Goal: Contribute content: Add original content to the website for others to see

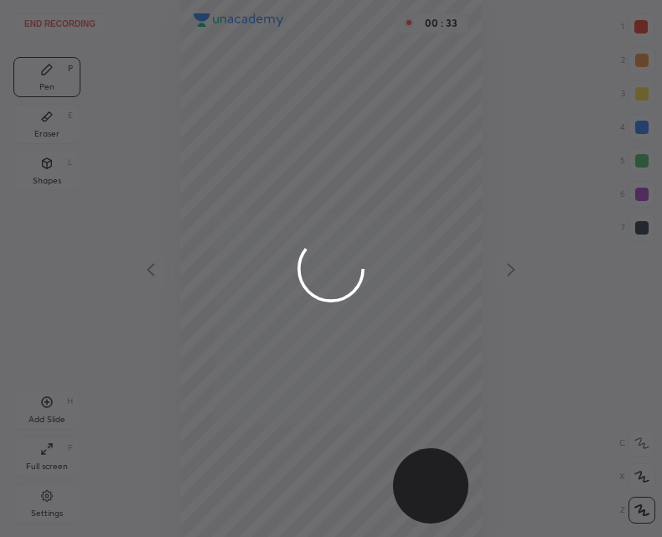
scroll to position [537, 394]
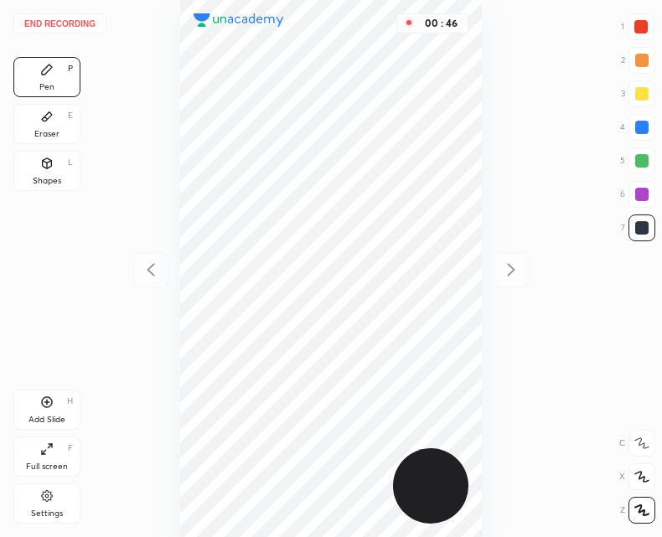
click at [47, 14] on button "End recording" at bounding box center [59, 23] width 93 height 20
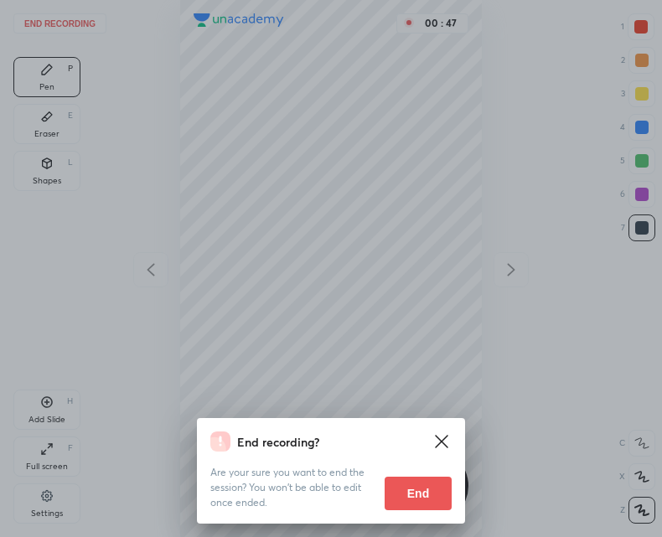
click at [409, 489] on button "End" at bounding box center [418, 494] width 67 height 34
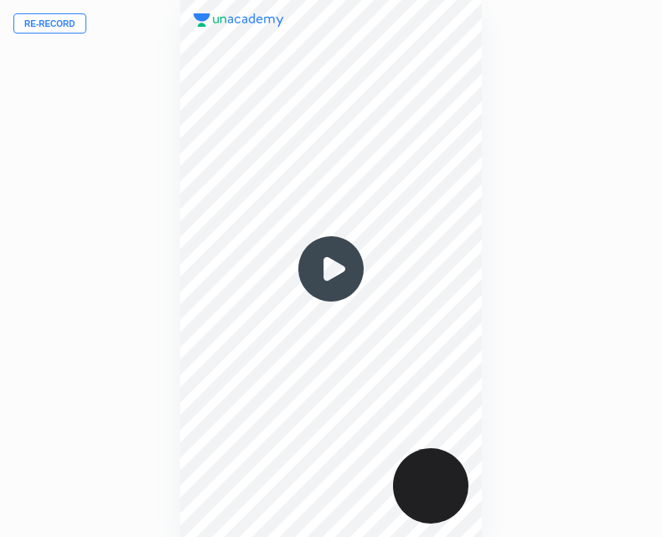
click at [46, 20] on button "Re-record" at bounding box center [49, 23] width 73 height 20
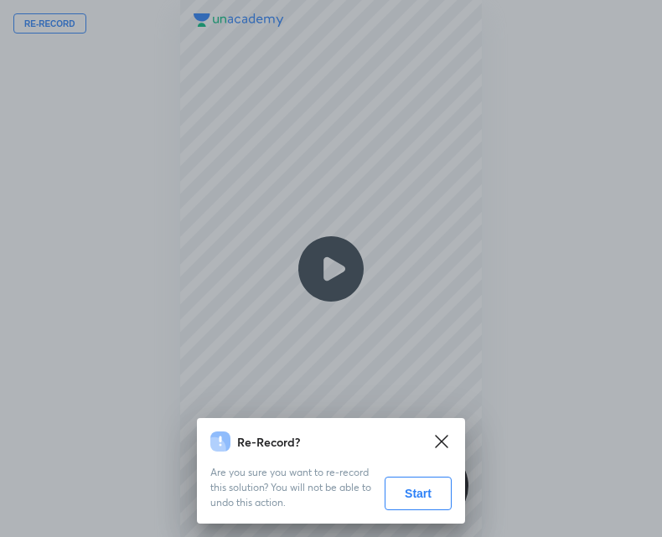
click at [417, 496] on button "Start" at bounding box center [418, 494] width 67 height 34
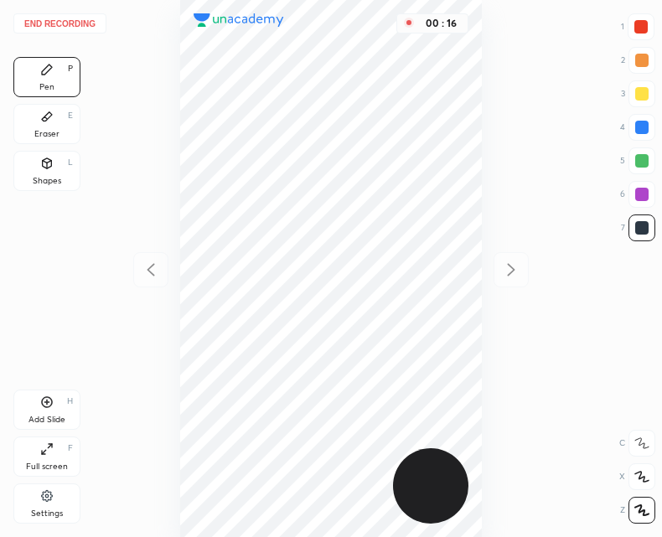
click at [58, 171] on div "Shapes L" at bounding box center [46, 171] width 67 height 40
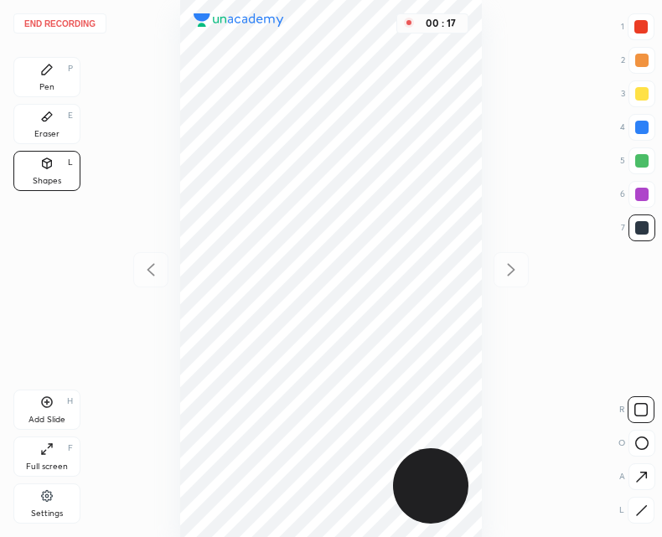
click at [626, 440] on div "O" at bounding box center [637, 443] width 37 height 27
click at [637, 442] on icon at bounding box center [642, 443] width 13 height 13
click at [41, 80] on div "Pen P" at bounding box center [46, 77] width 67 height 40
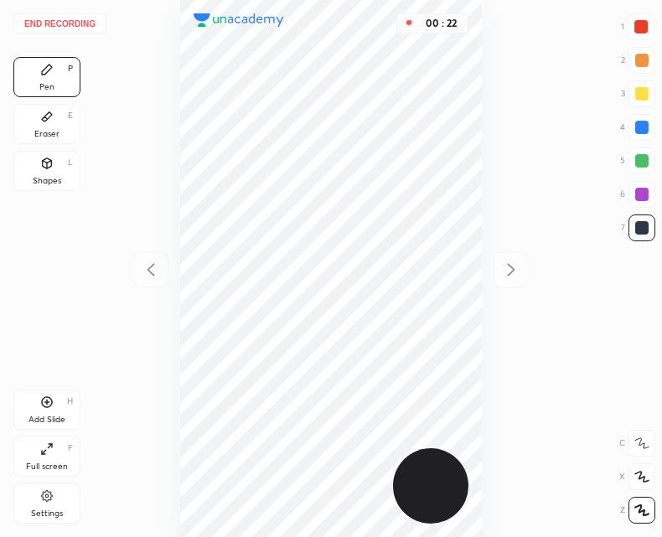
click at [55, 177] on div "Shapes" at bounding box center [47, 181] width 29 height 8
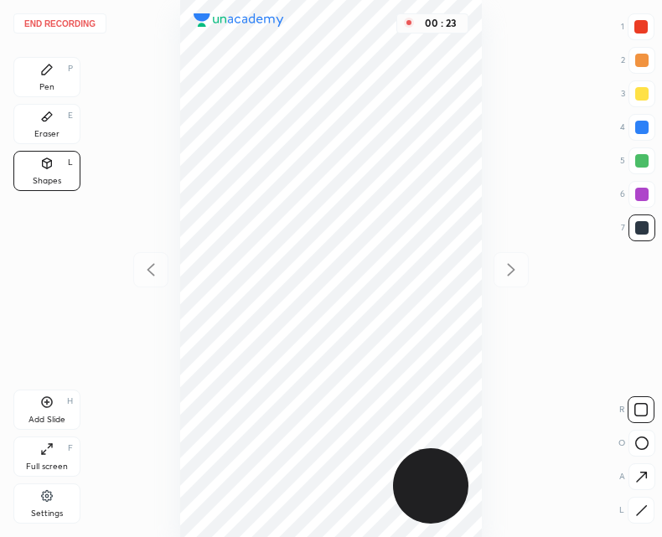
click at [638, 512] on icon at bounding box center [642, 511] width 13 height 13
click at [59, 79] on div "Pen P" at bounding box center [46, 77] width 67 height 40
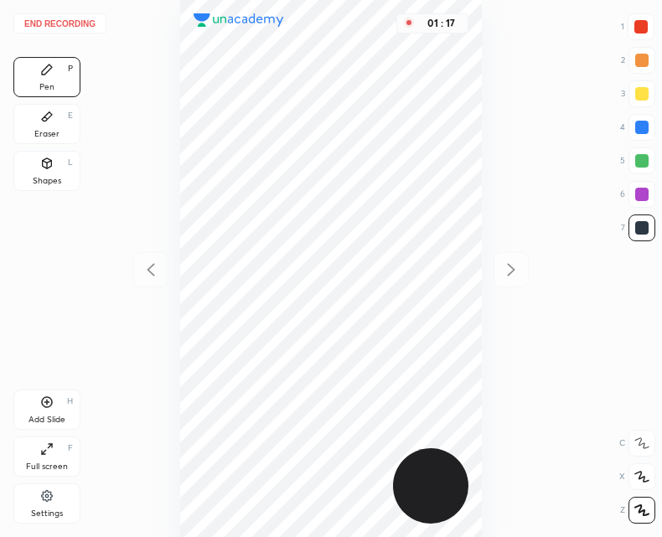
click at [60, 407] on div "Add Slide H" at bounding box center [46, 410] width 67 height 40
click at [150, 257] on div at bounding box center [150, 269] width 35 height 35
click at [504, 264] on icon at bounding box center [511, 270] width 20 height 20
click at [145, 266] on icon at bounding box center [151, 270] width 20 height 20
click at [141, 266] on div "01 : 43" at bounding box center [331, 268] width 394 height 537
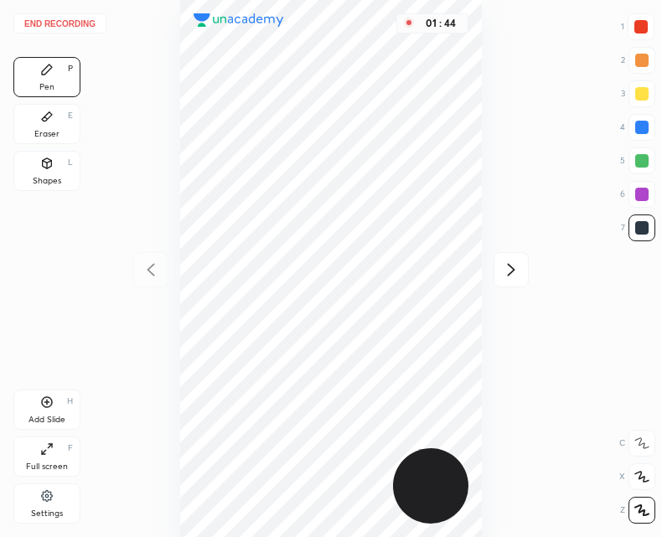
click at [507, 272] on icon at bounding box center [511, 270] width 20 height 20
click at [75, 25] on button "End recording" at bounding box center [59, 23] width 93 height 20
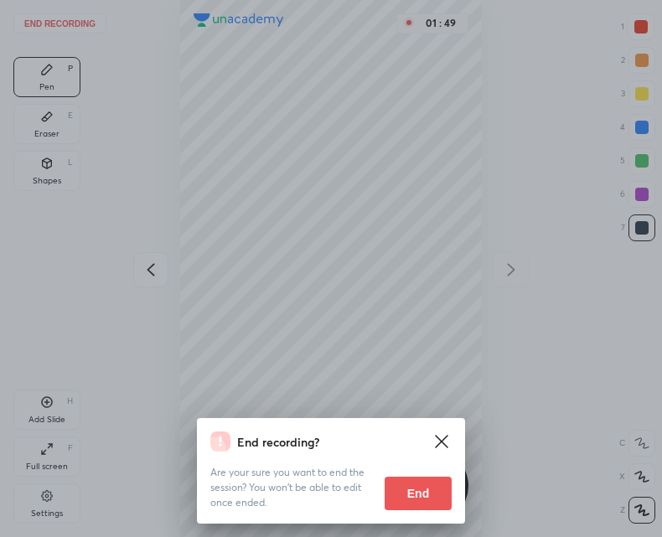
click at [422, 480] on button "End" at bounding box center [418, 494] width 67 height 34
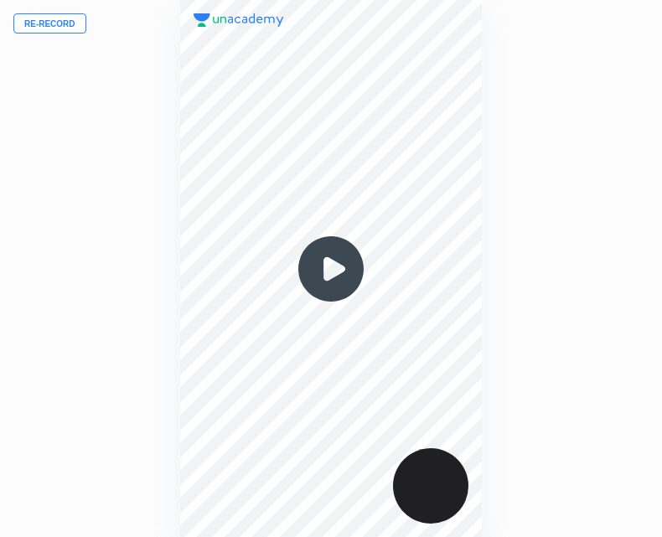
click at [331, 267] on img at bounding box center [331, 269] width 80 height 80
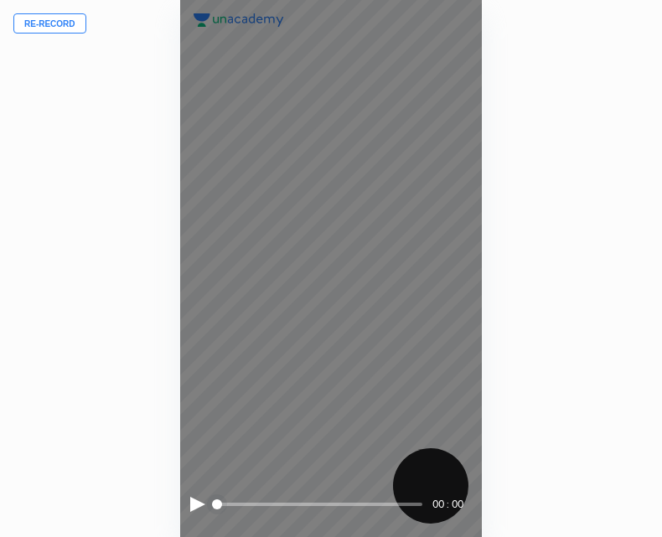
click at [188, 505] on div "00 : 00" at bounding box center [331, 268] width 303 height 537
click at [183, 502] on div "00 : 00" at bounding box center [331, 268] width 303 height 537
click at [191, 504] on div at bounding box center [197, 504] width 15 height 15
click at [200, 510] on div at bounding box center [196, 504] width 12 height 15
